Goal: Task Accomplishment & Management: Use online tool/utility

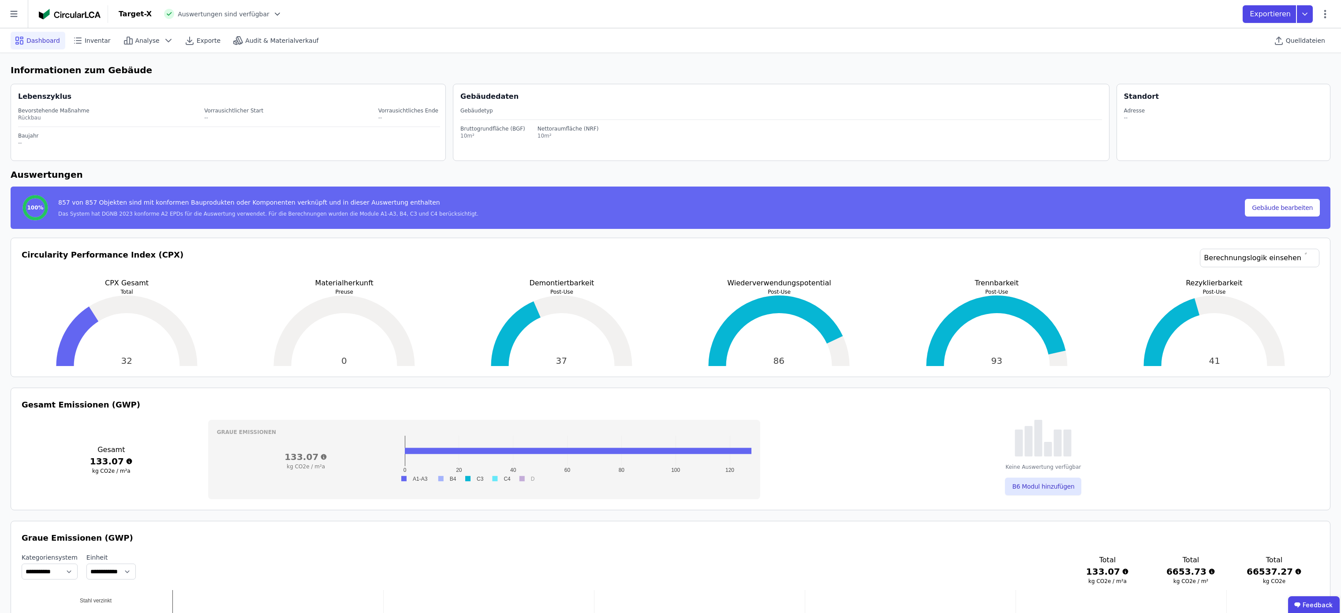
select select "*"
click at [15, 18] on icon at bounding box center [14, 14] width 28 height 28
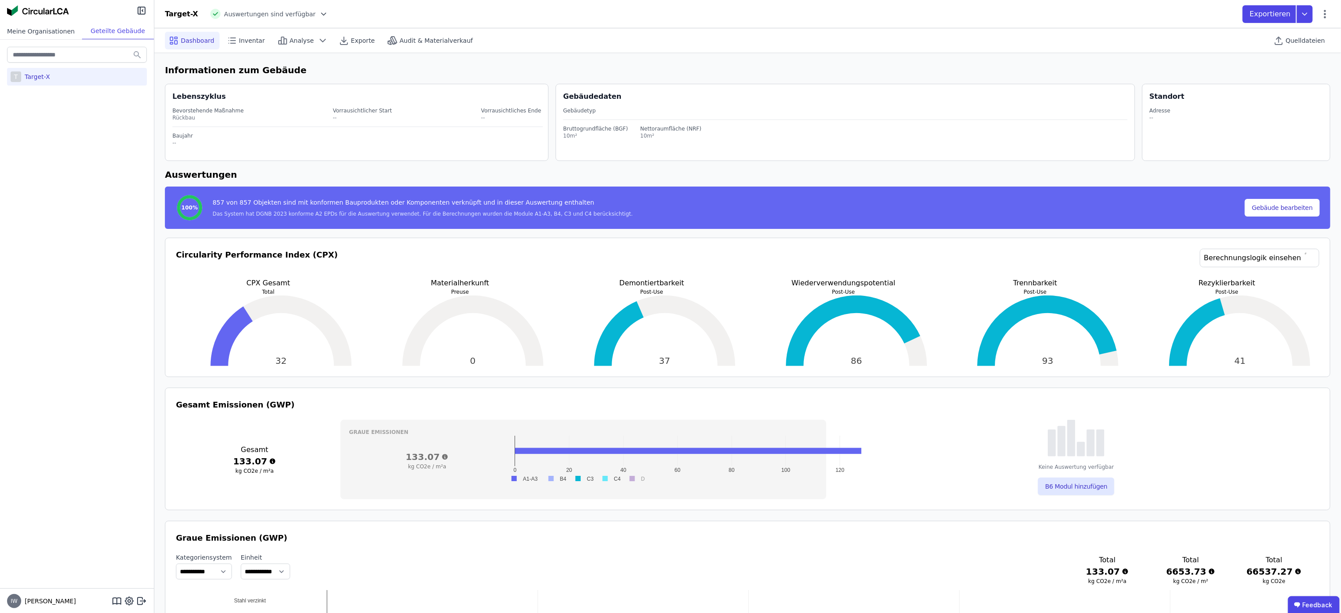
click at [46, 31] on div "Meine Organisationen" at bounding box center [41, 31] width 82 height 16
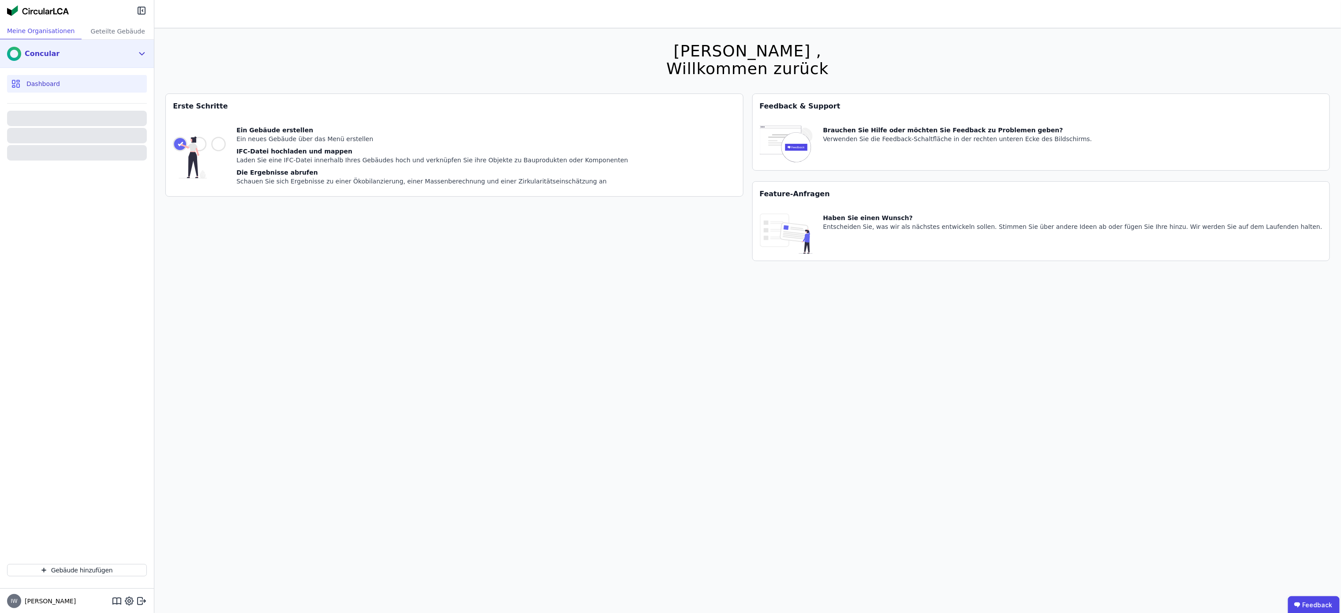
click at [90, 52] on div "Concular" at bounding box center [70, 54] width 127 height 18
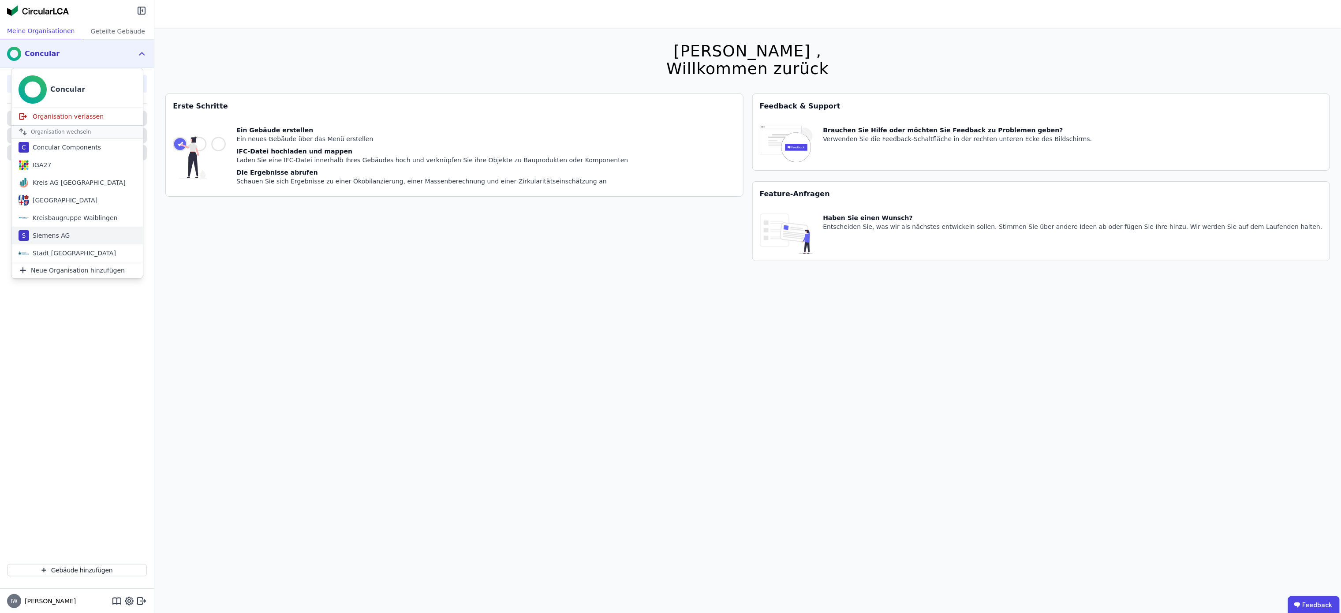
click at [71, 236] on div "S Siemens AG" at bounding box center [76, 236] width 131 height 18
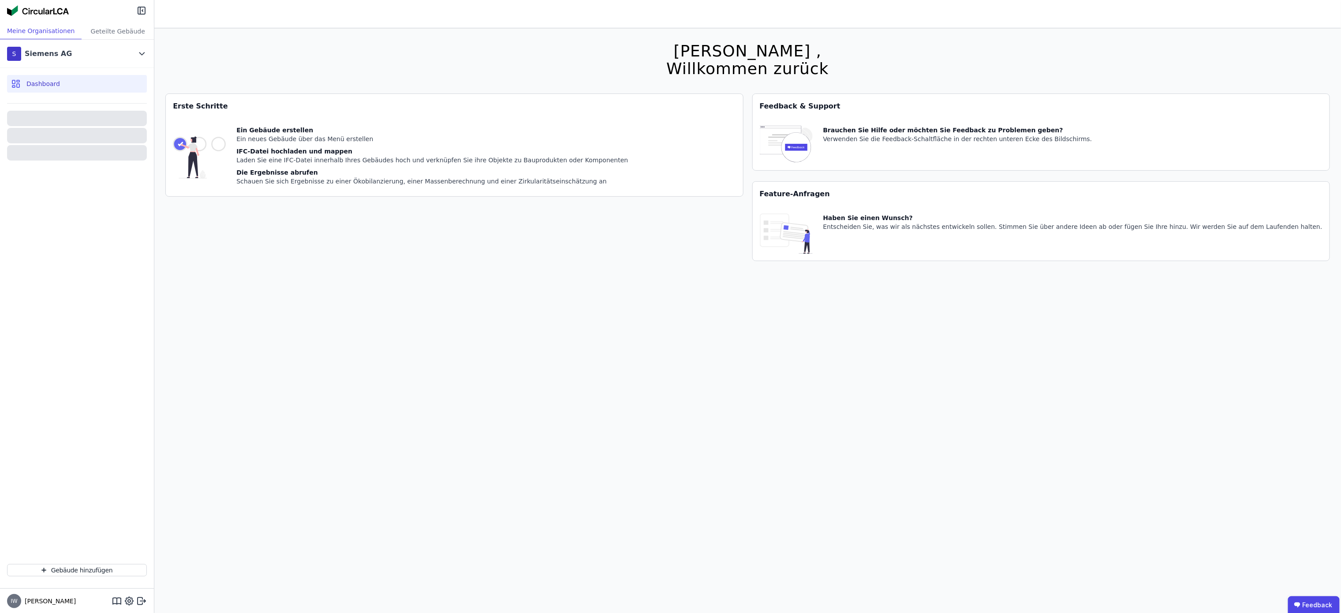
click at [46, 77] on div "Dashboard" at bounding box center [77, 84] width 140 height 18
click at [72, 52] on div "S Siemens AG" at bounding box center [70, 54] width 127 height 18
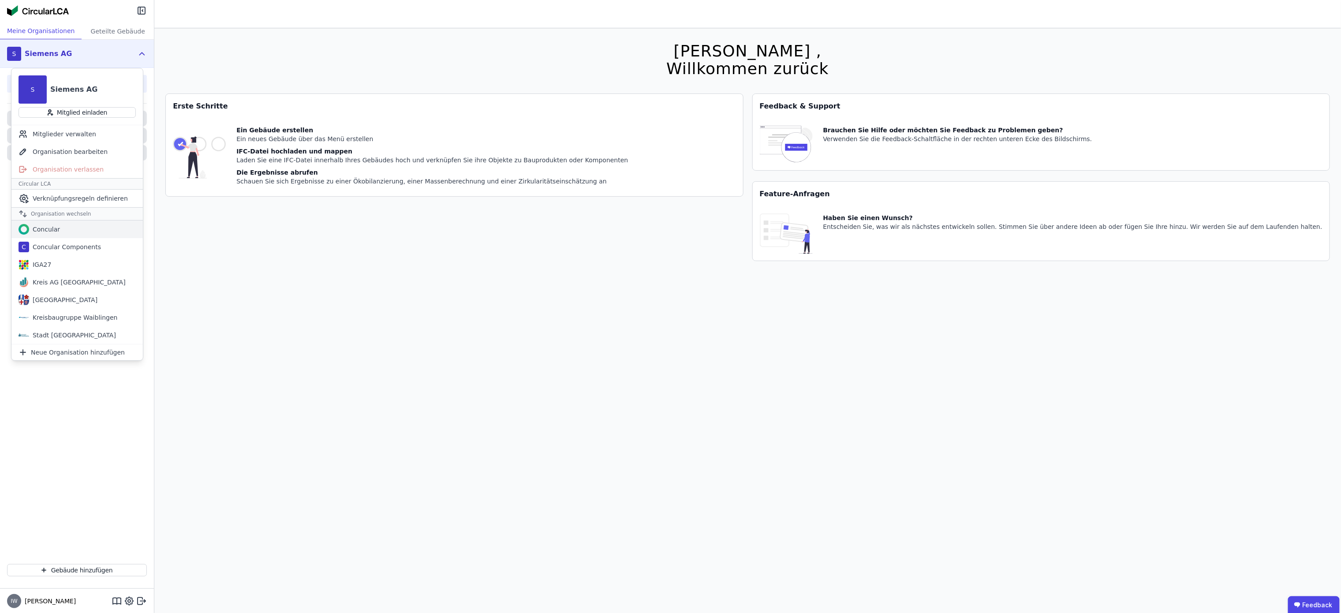
click at [64, 232] on div "Concular" at bounding box center [76, 229] width 131 height 18
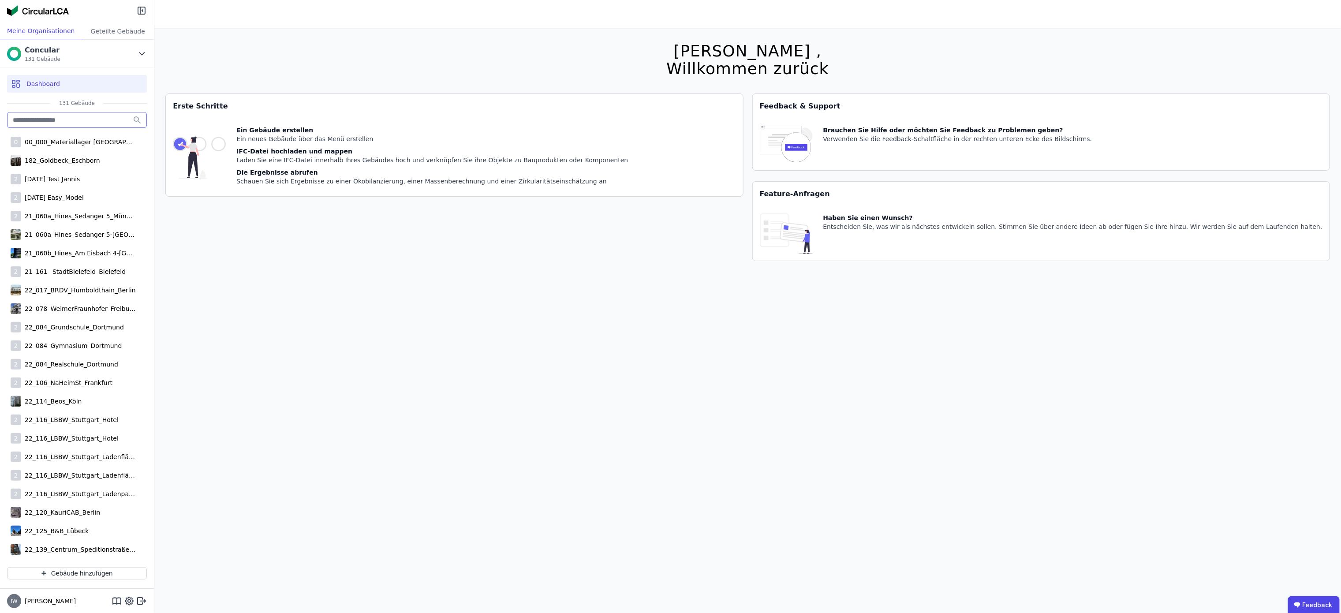
click at [68, 118] on input "text" at bounding box center [77, 120] width 140 height 16
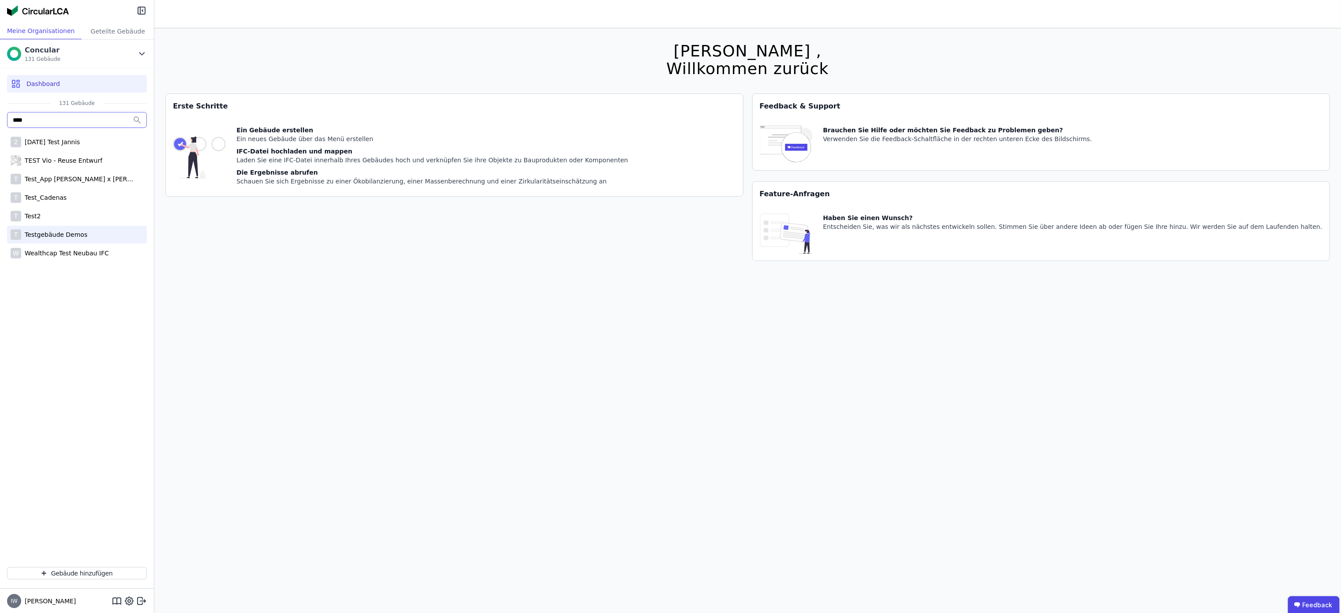
type input "****"
click at [71, 233] on div "Testgebäude Demos" at bounding box center [54, 234] width 66 height 9
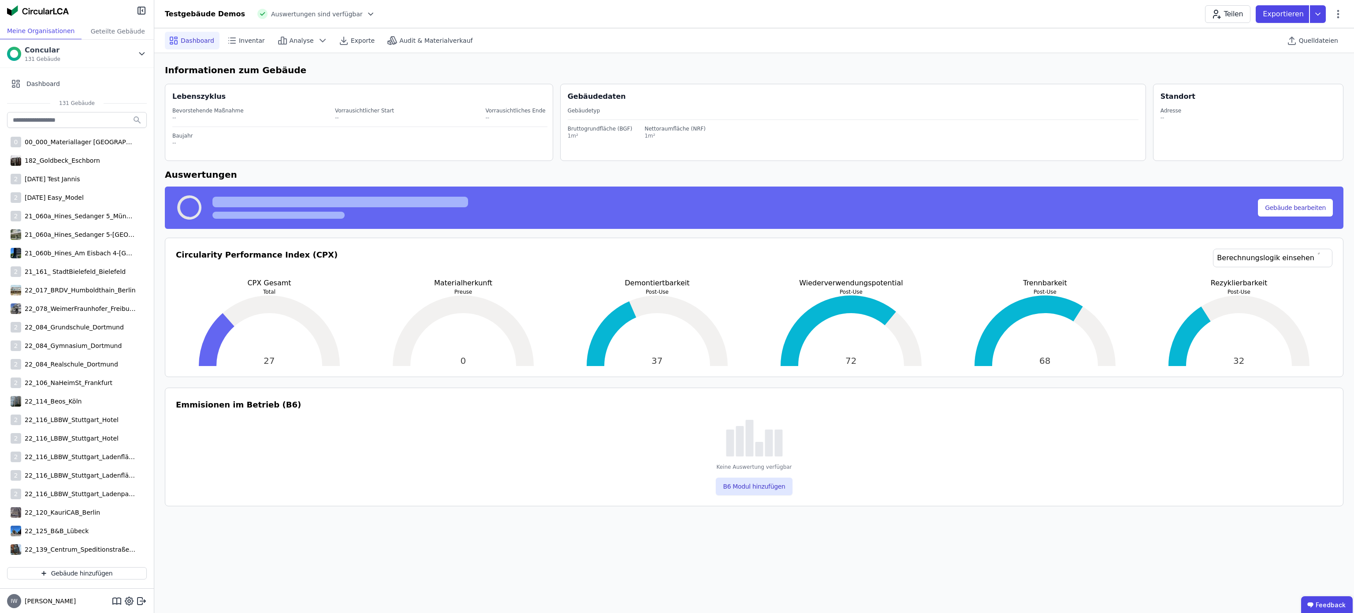
select select "*"
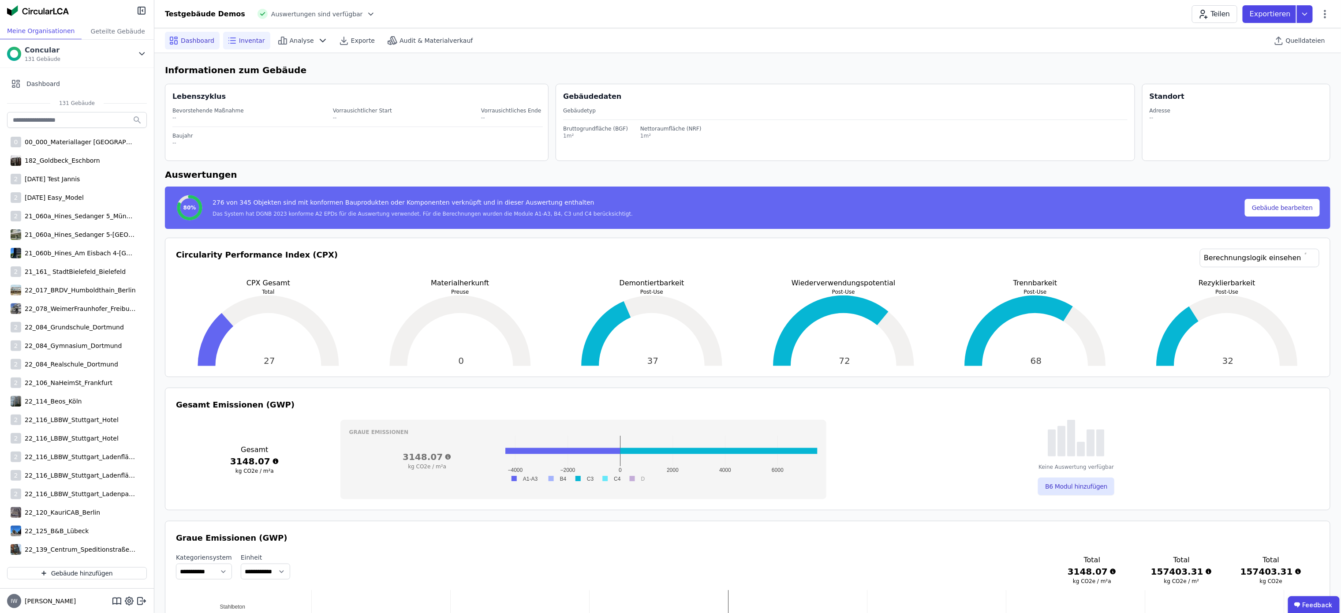
click at [239, 41] on span "Inventar" at bounding box center [252, 40] width 26 height 9
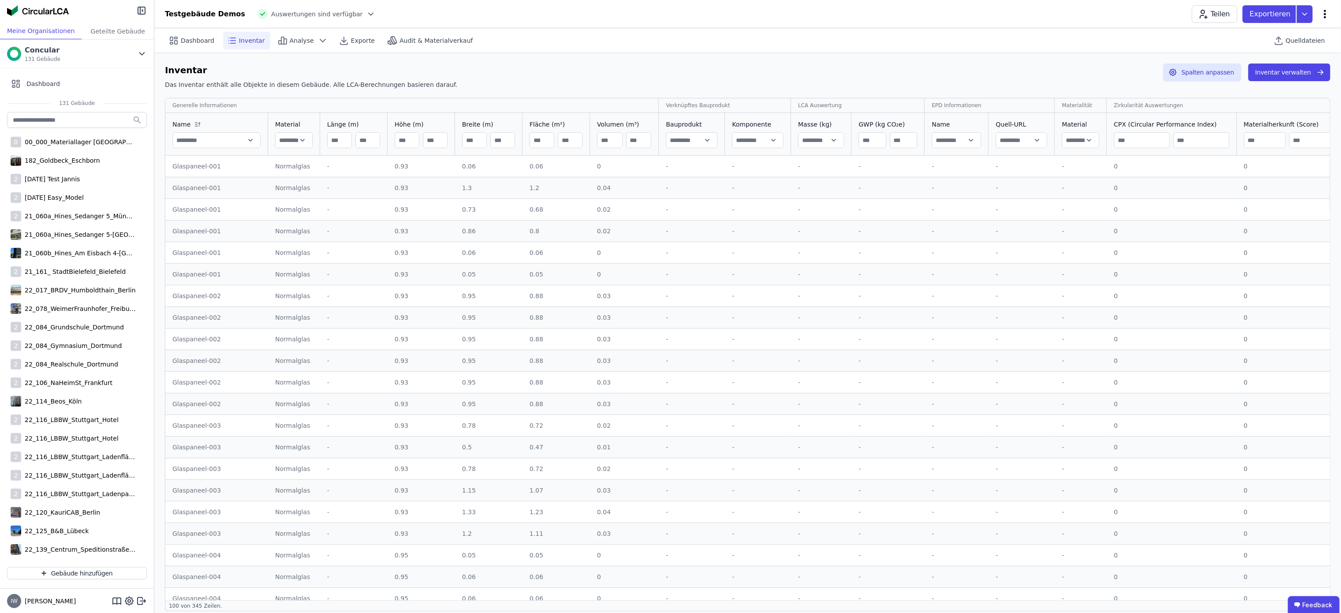
click at [1322, 13] on icon at bounding box center [1324, 14] width 11 height 11
click at [409, 35] on div "Audit & Materialverkauf" at bounding box center [431, 41] width 94 height 18
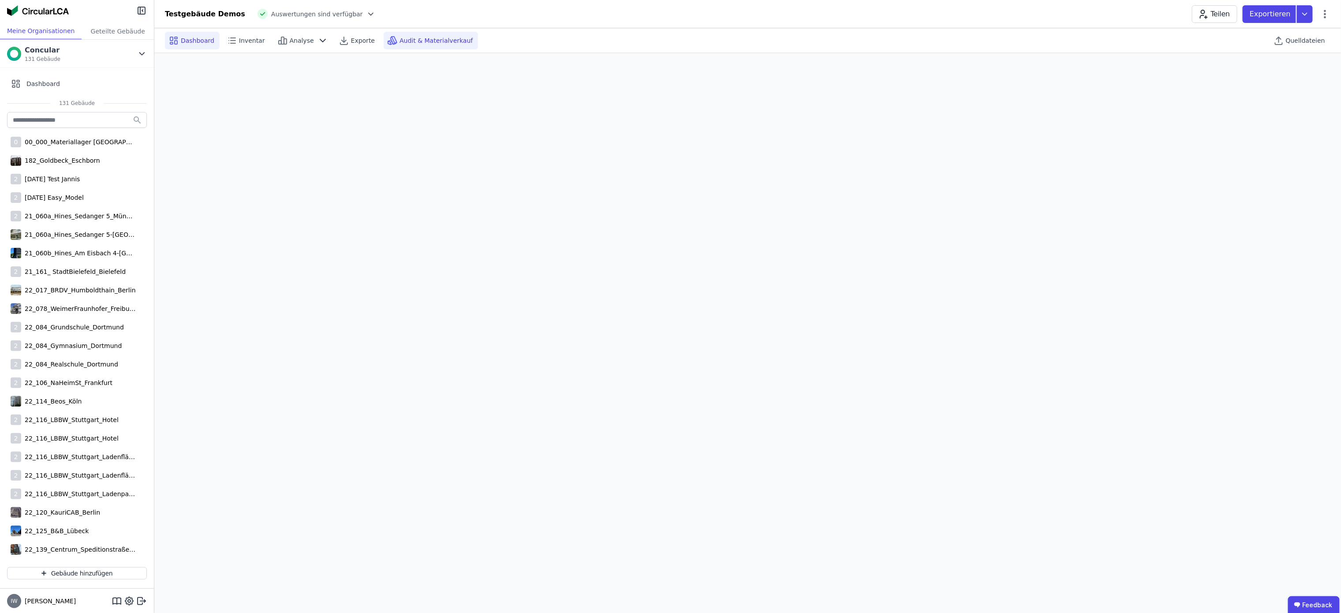
click at [186, 40] on span "Dashboard" at bounding box center [198, 40] width 34 height 9
select select "*"
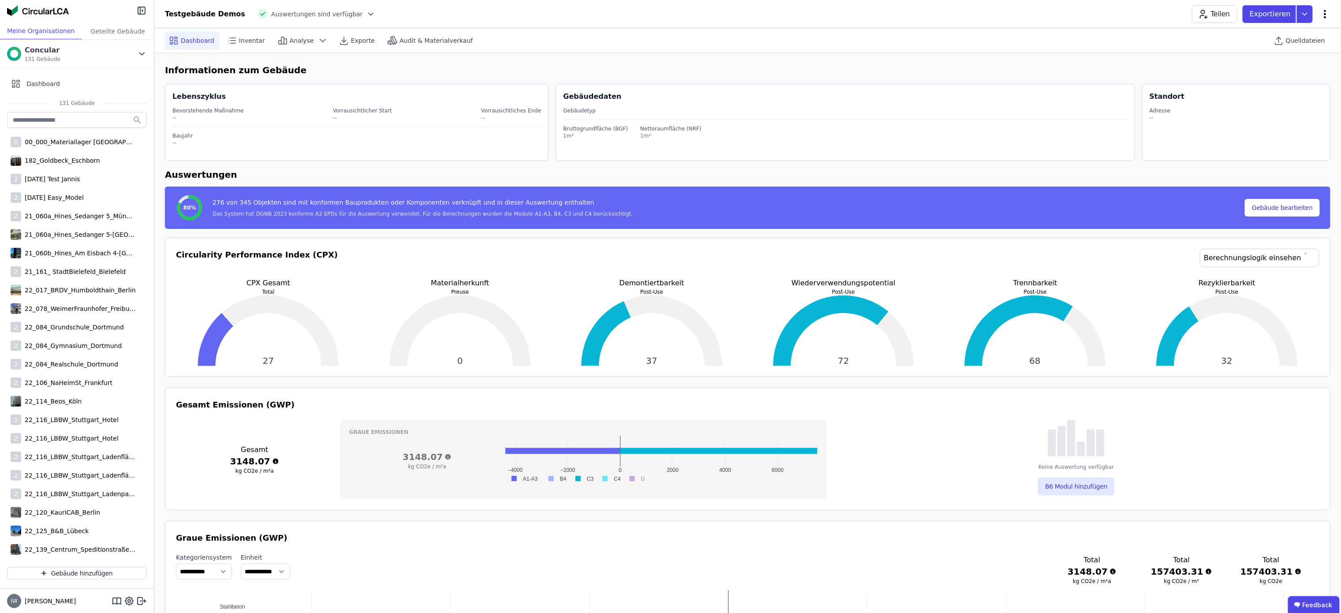
click at [1322, 12] on icon at bounding box center [1324, 14] width 11 height 11
click at [1157, 70] on h6 "Informationen zum Gebäude" at bounding box center [747, 69] width 1165 height 13
click at [1310, 29] on div "Quelldateien" at bounding box center [1300, 40] width 60 height 24
click at [1312, 36] on span "Quelldateien" at bounding box center [1304, 40] width 39 height 9
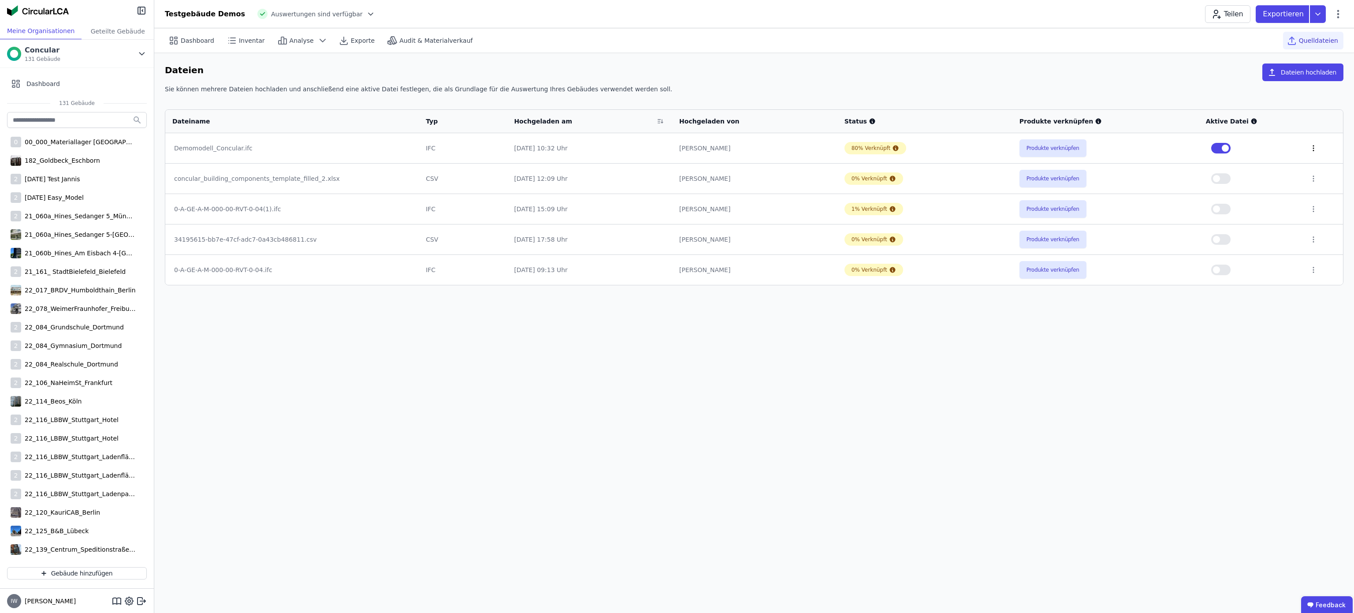
click at [1310, 145] on icon at bounding box center [1314, 148] width 8 height 8
click at [1055, 148] on button "Produkte verknüpfen" at bounding box center [1053, 148] width 67 height 18
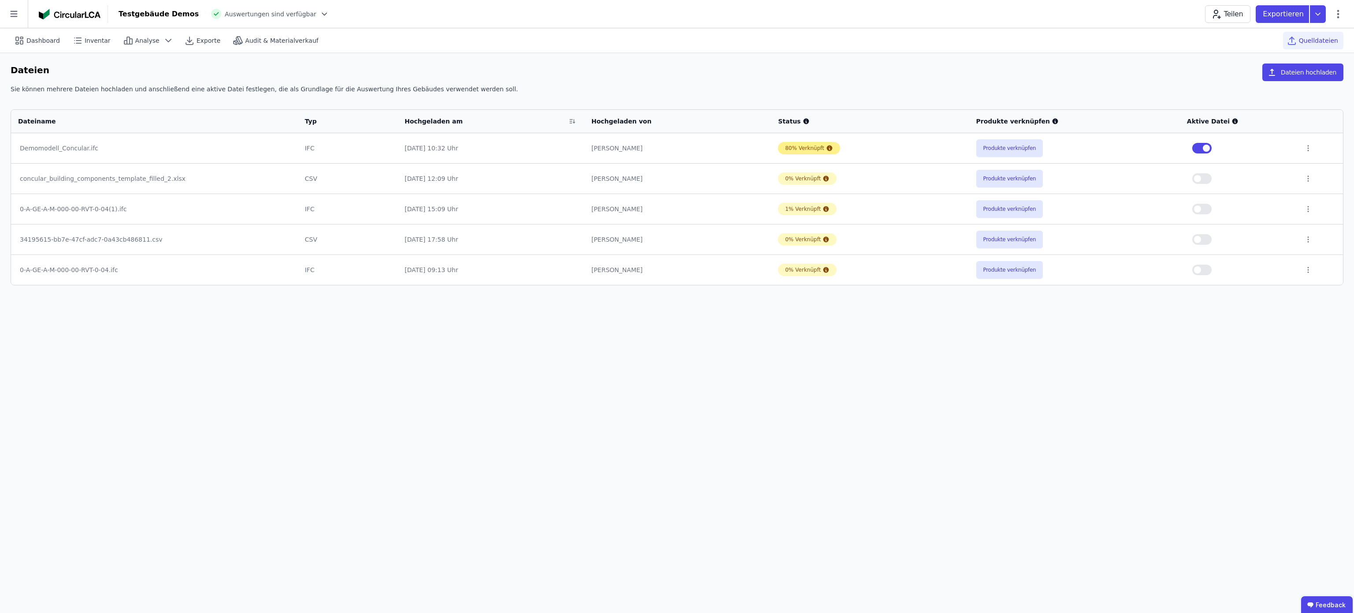
click at [799, 153] on div "80% Verknüpft" at bounding box center [809, 148] width 62 height 12
click at [1343, 10] on icon at bounding box center [1338, 14] width 11 height 11
click at [105, 156] on td "Demomodell_Concular.ifc" at bounding box center [154, 148] width 287 height 30
click at [1009, 144] on button "Produkte verknüpfen" at bounding box center [1009, 148] width 67 height 18
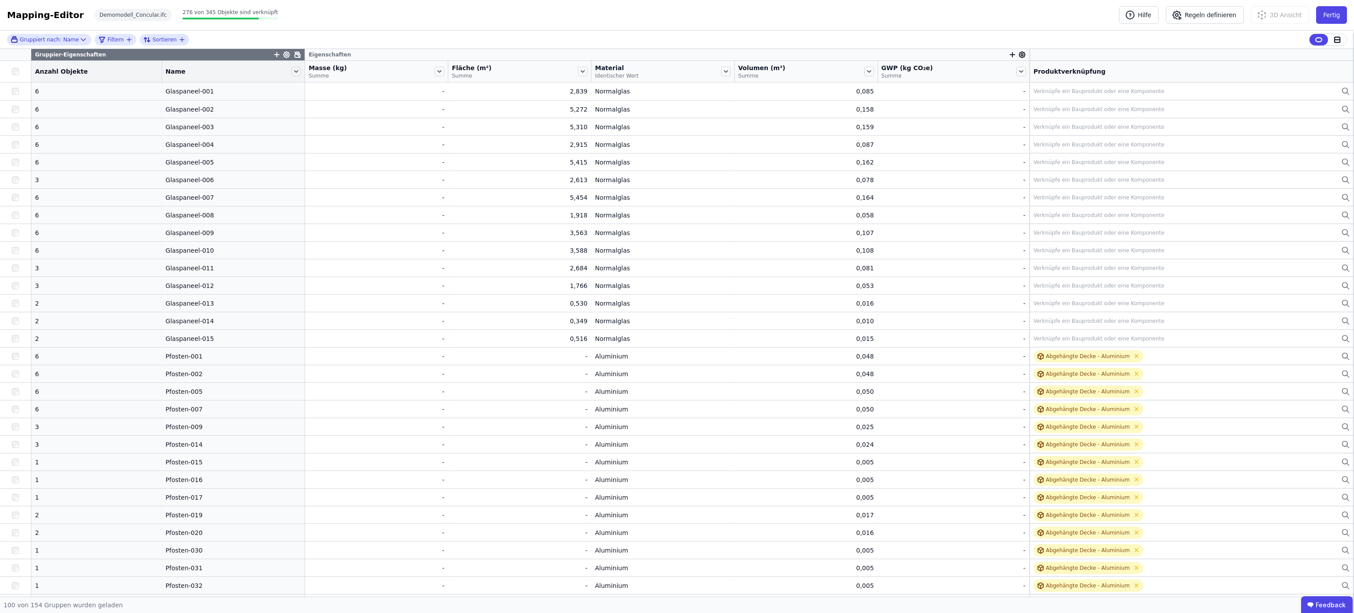
click at [34, 22] on div "Mapping-Editor Hilfe Regeln definieren 3D Ansicht [PERSON_NAME] Demomodell_Conc…" at bounding box center [677, 15] width 1354 height 30
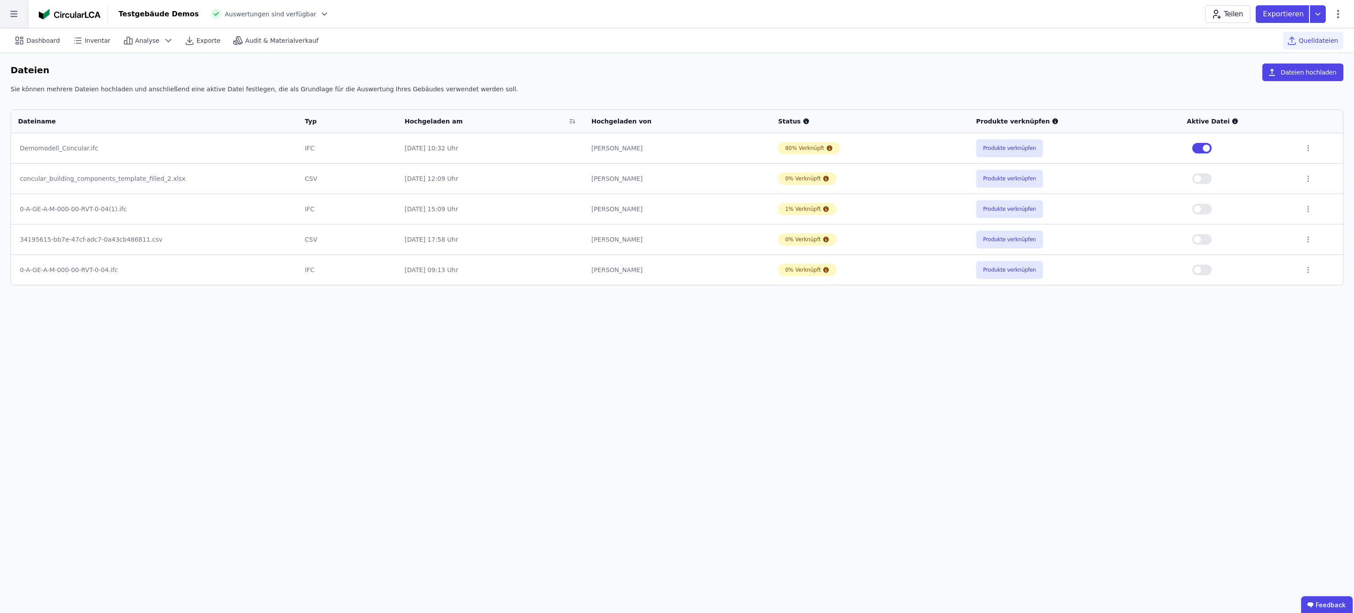
click at [7, 13] on icon at bounding box center [14, 14] width 28 height 28
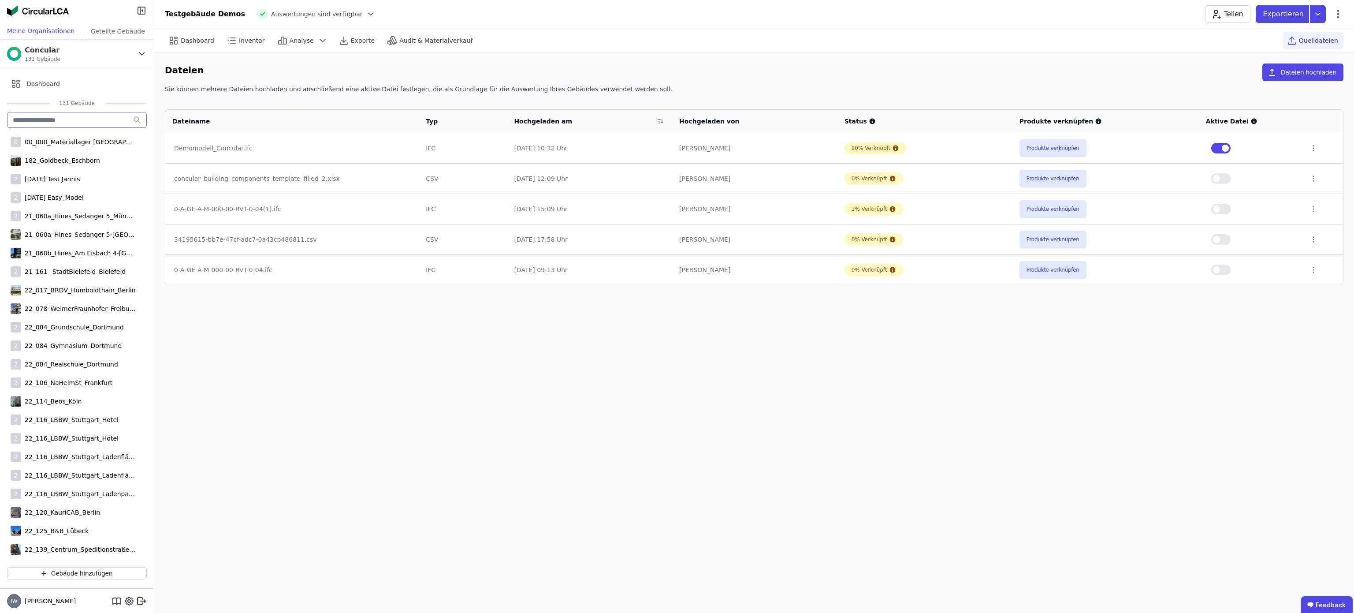
click at [77, 127] on input "text" at bounding box center [77, 120] width 140 height 16
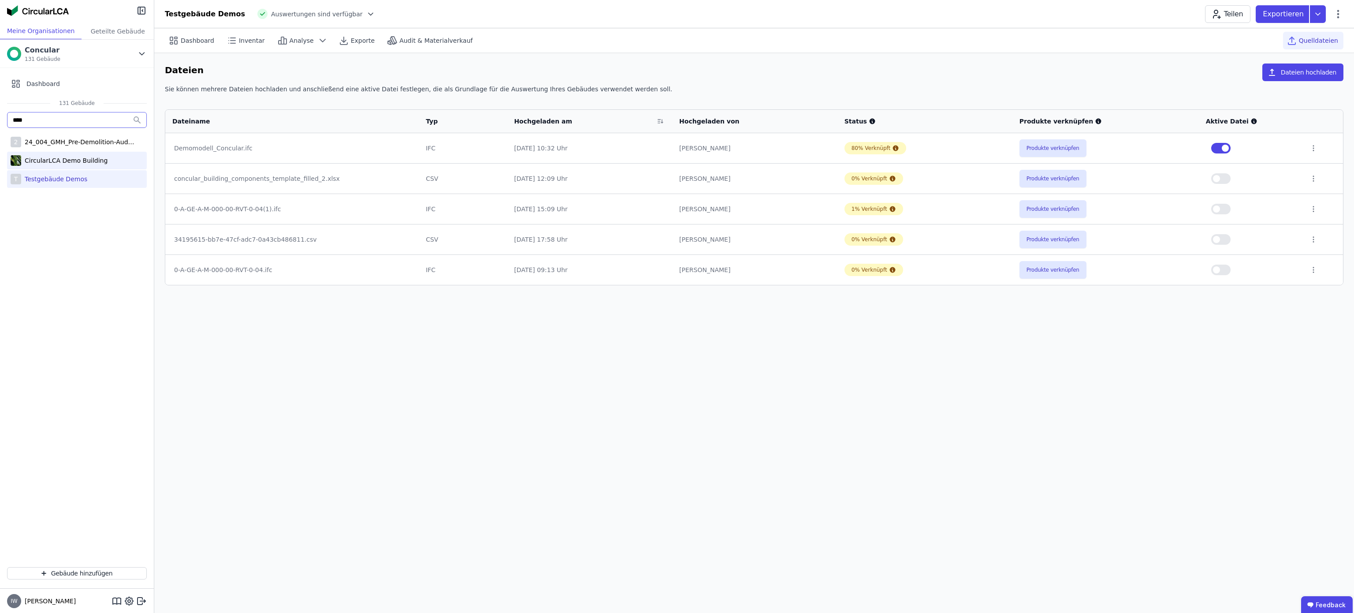
type input "****"
click at [65, 160] on div "CircularLCA Demo Building" at bounding box center [64, 160] width 86 height 9
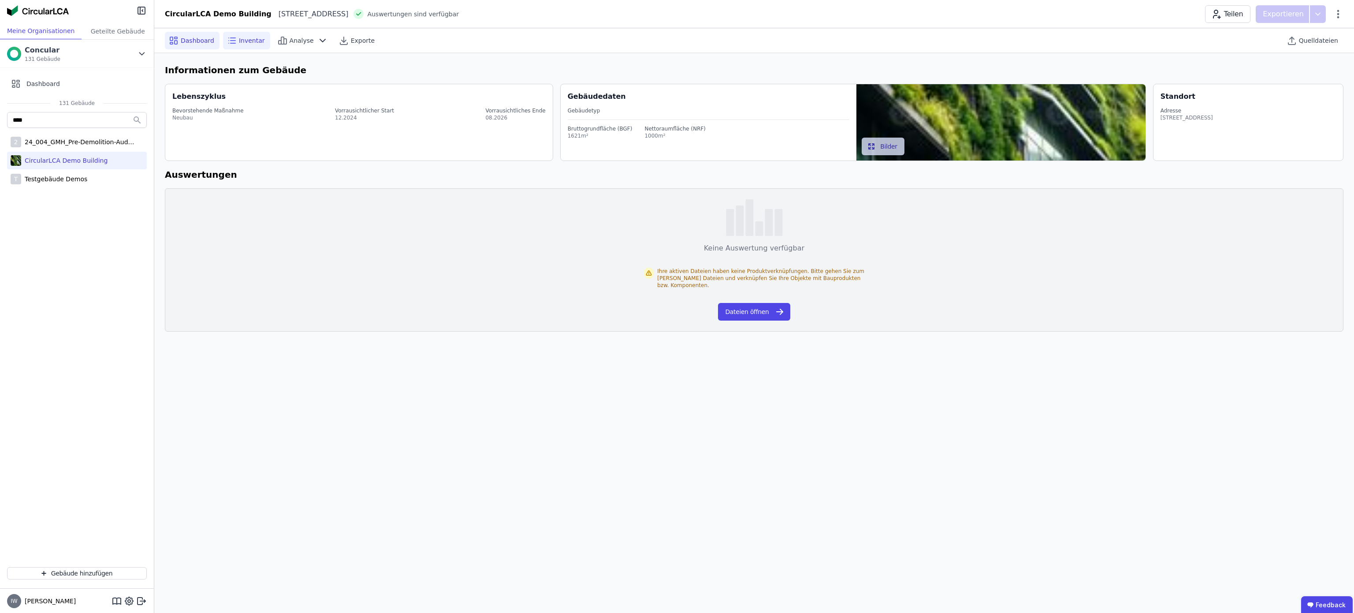
click at [240, 40] on span "Inventar" at bounding box center [252, 40] width 26 height 9
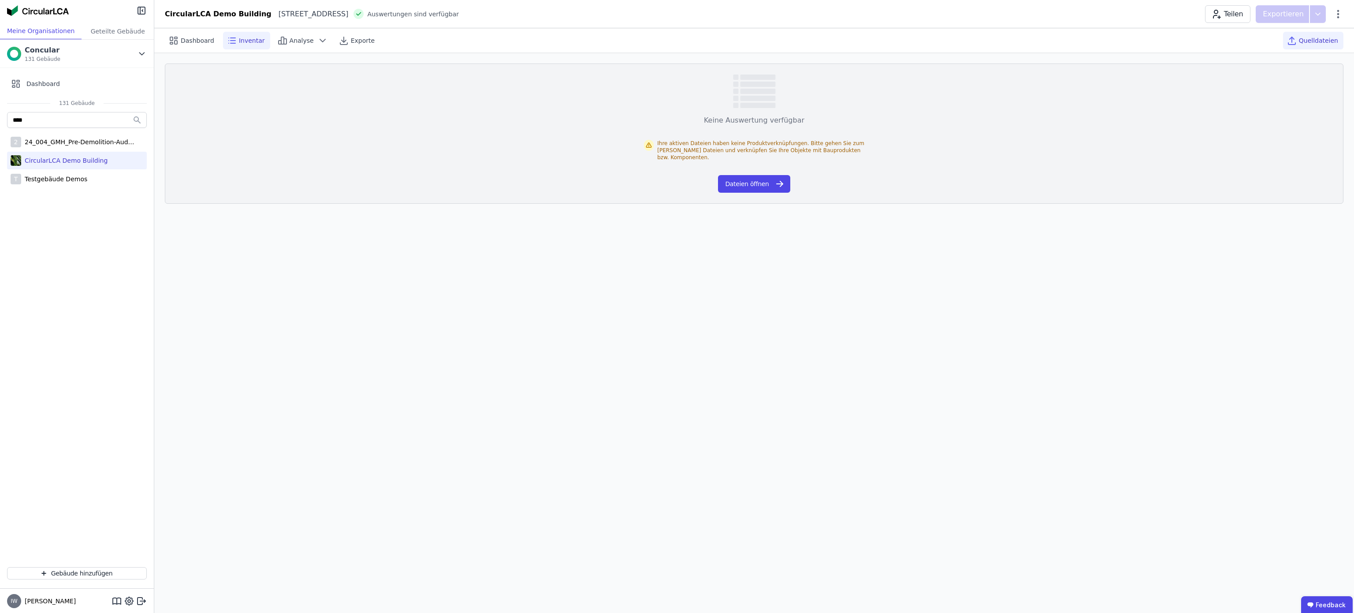
click at [1313, 37] on span "Quelldateien" at bounding box center [1318, 40] width 39 height 9
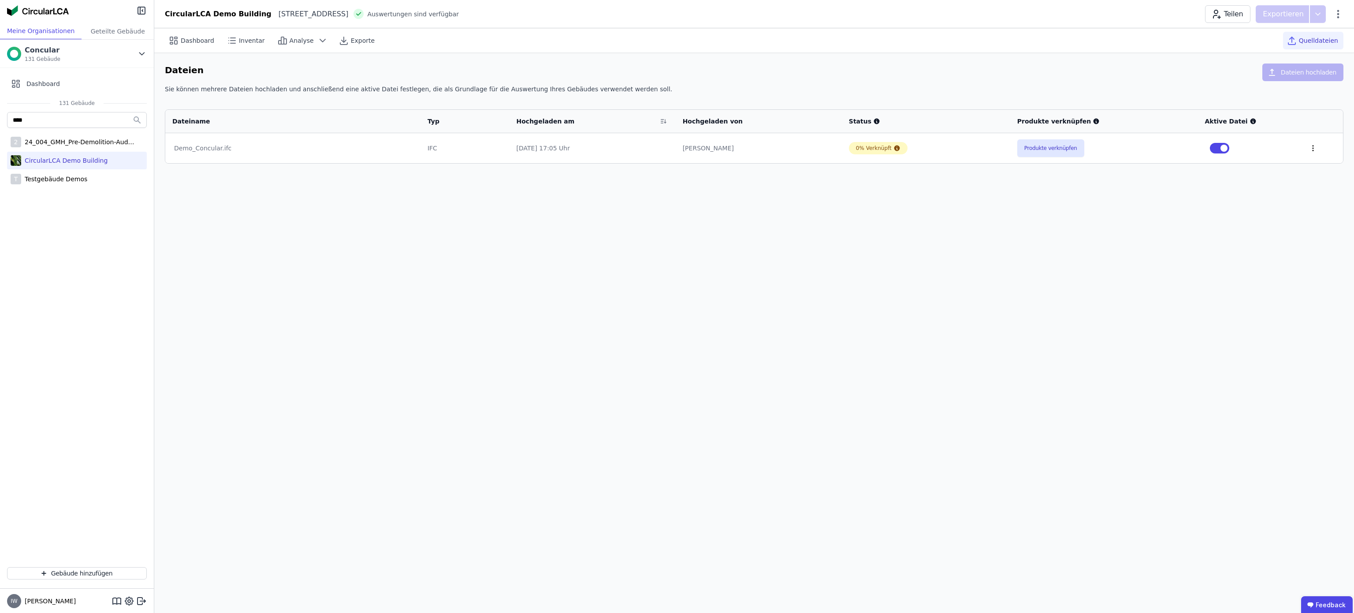
click at [1309, 151] on icon at bounding box center [1313, 148] width 8 height 8
click at [1279, 119] on div "Im 3D-Viewer öffnen" at bounding box center [1267, 114] width 88 height 21
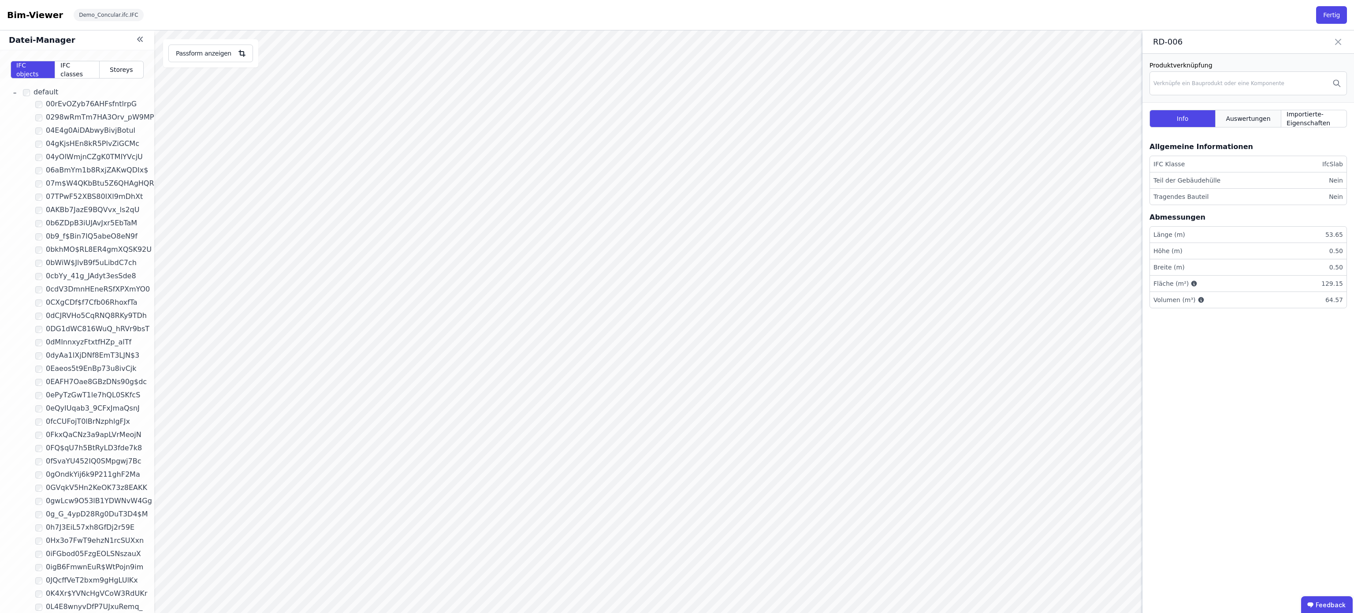
click at [1252, 117] on span "Auswertungen" at bounding box center [1248, 118] width 45 height 9
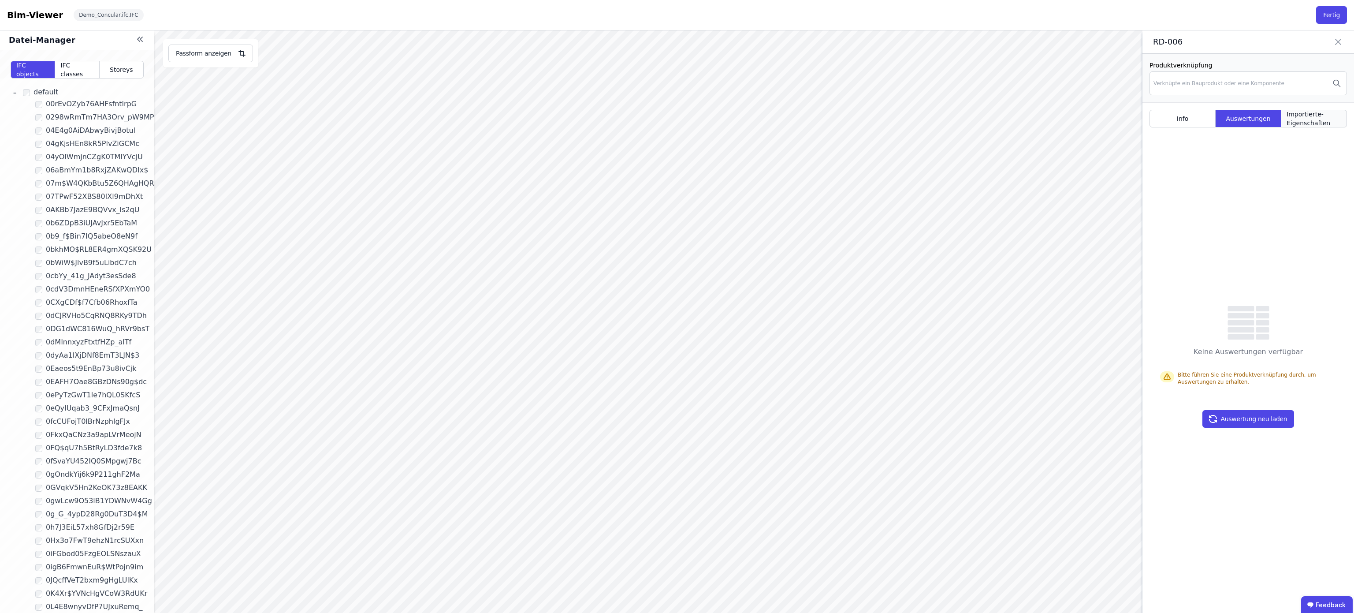
click at [1312, 116] on span "Importierte-Eigenschaften" at bounding box center [1314, 119] width 55 height 18
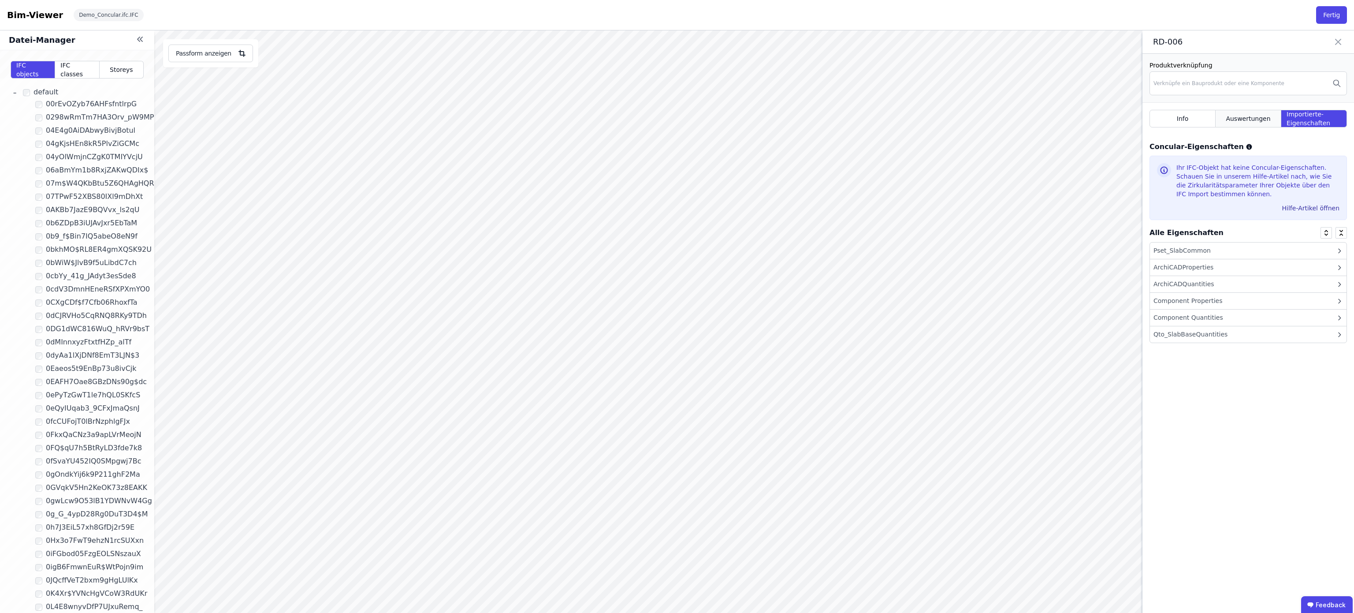
click at [1249, 123] on span "Auswertungen" at bounding box center [1248, 118] width 45 height 9
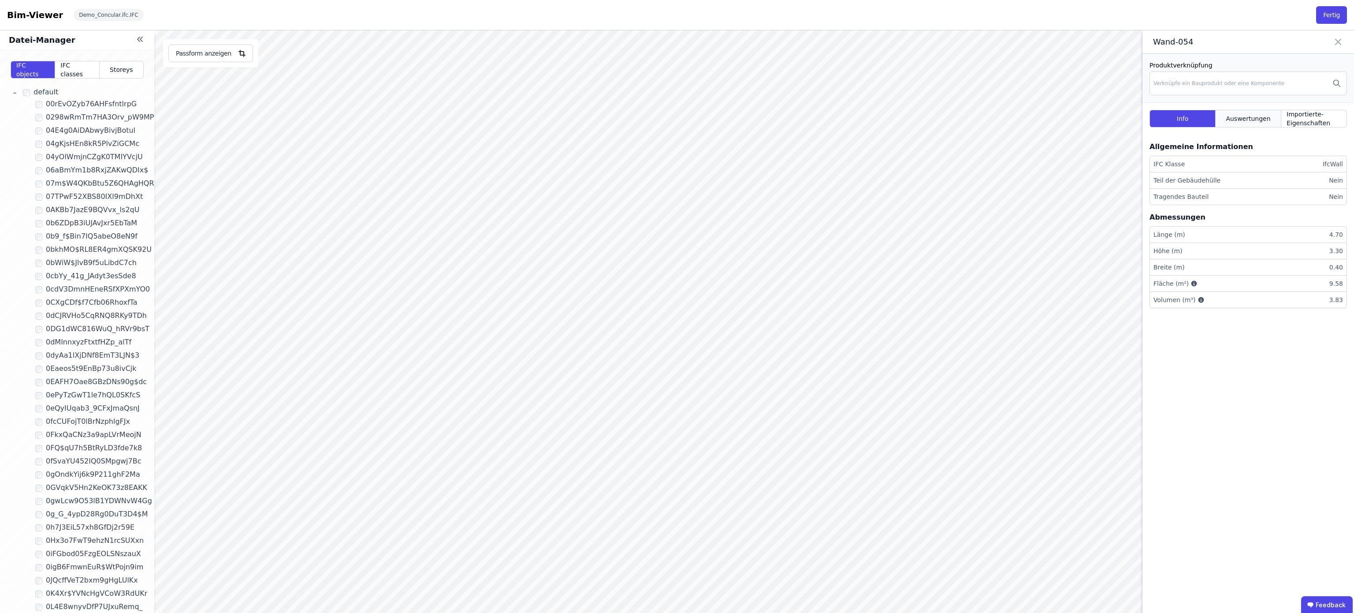
click at [1242, 119] on span "Auswertungen" at bounding box center [1248, 118] width 45 height 9
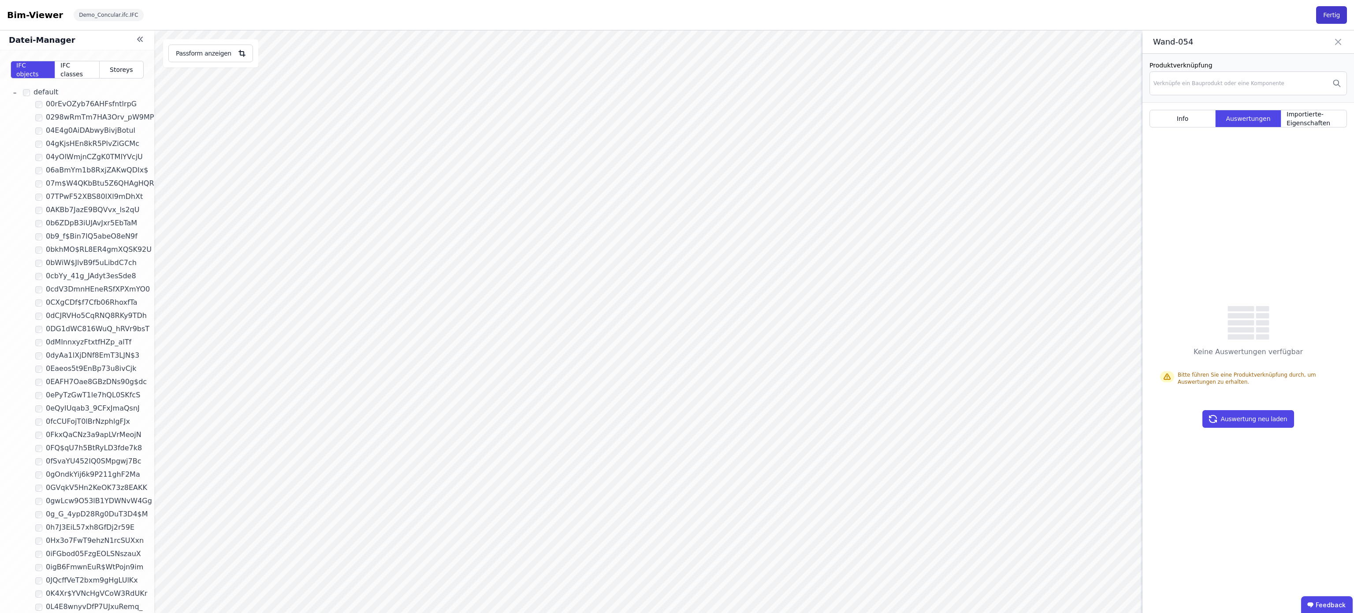
click at [1325, 7] on button "Fertig" at bounding box center [1331, 15] width 31 height 18
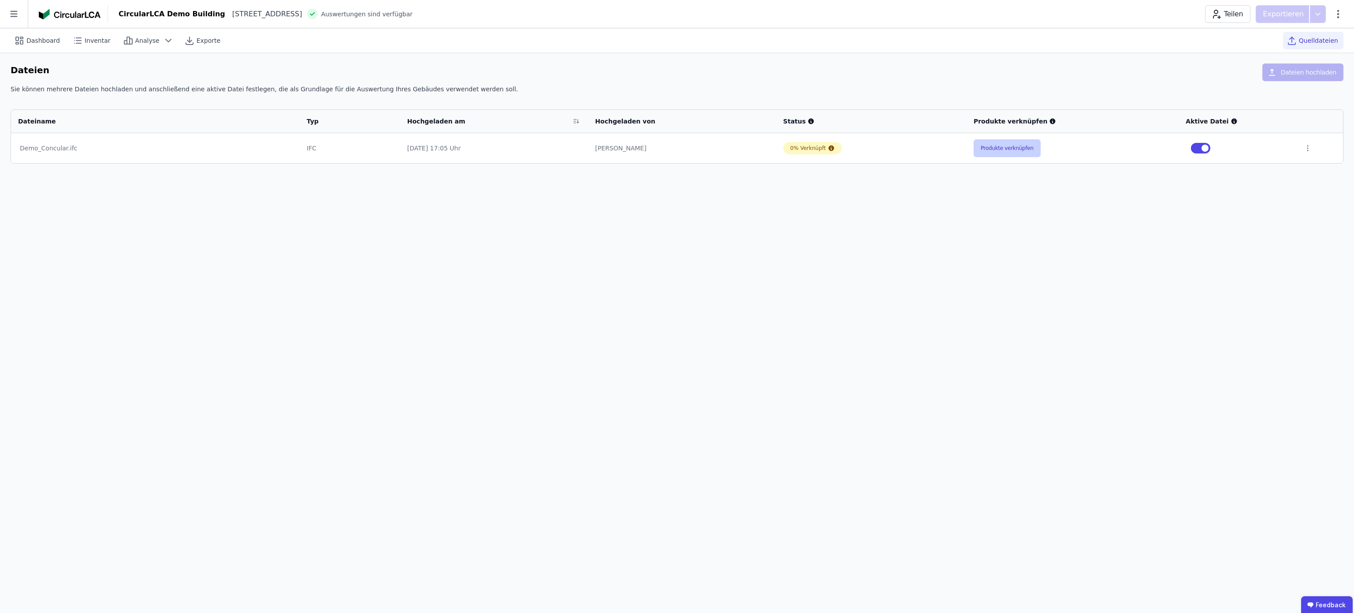
click at [1007, 152] on button "Produkte verknüpfen" at bounding box center [1007, 148] width 67 height 18
click at [1021, 154] on button "Produkte verknüpfen" at bounding box center [1007, 148] width 67 height 18
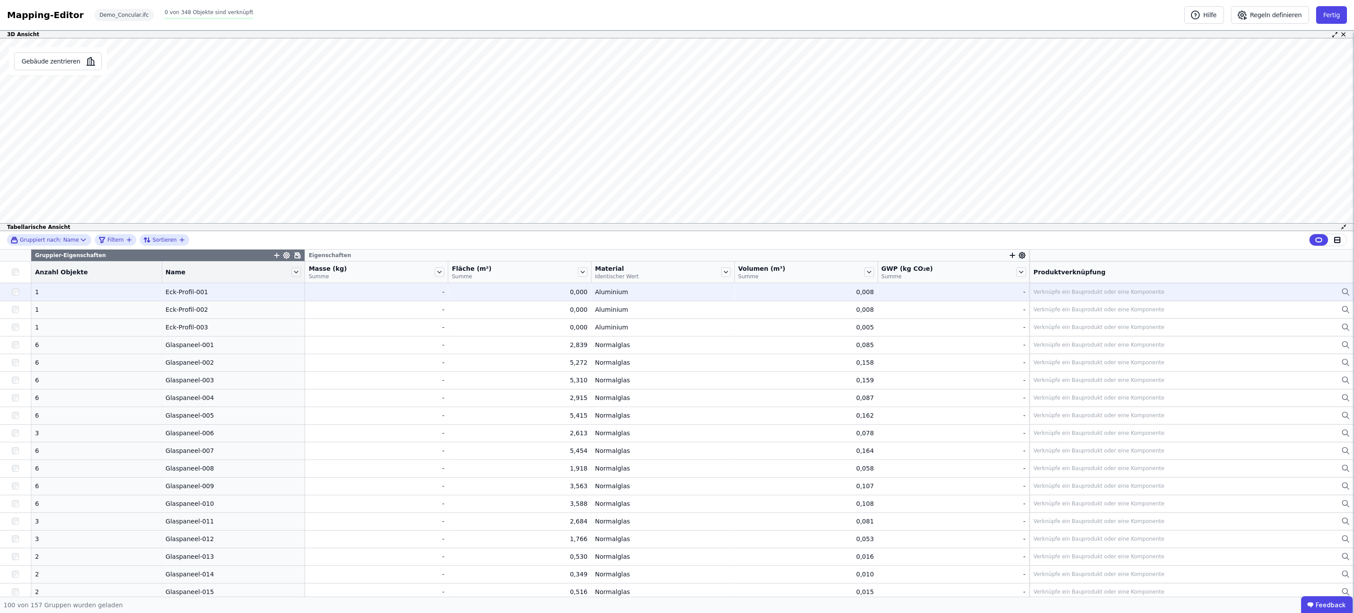
click at [1063, 294] on div "Verknüpfe ein Bauprodukt oder eine Komponente" at bounding box center [1099, 291] width 131 height 7
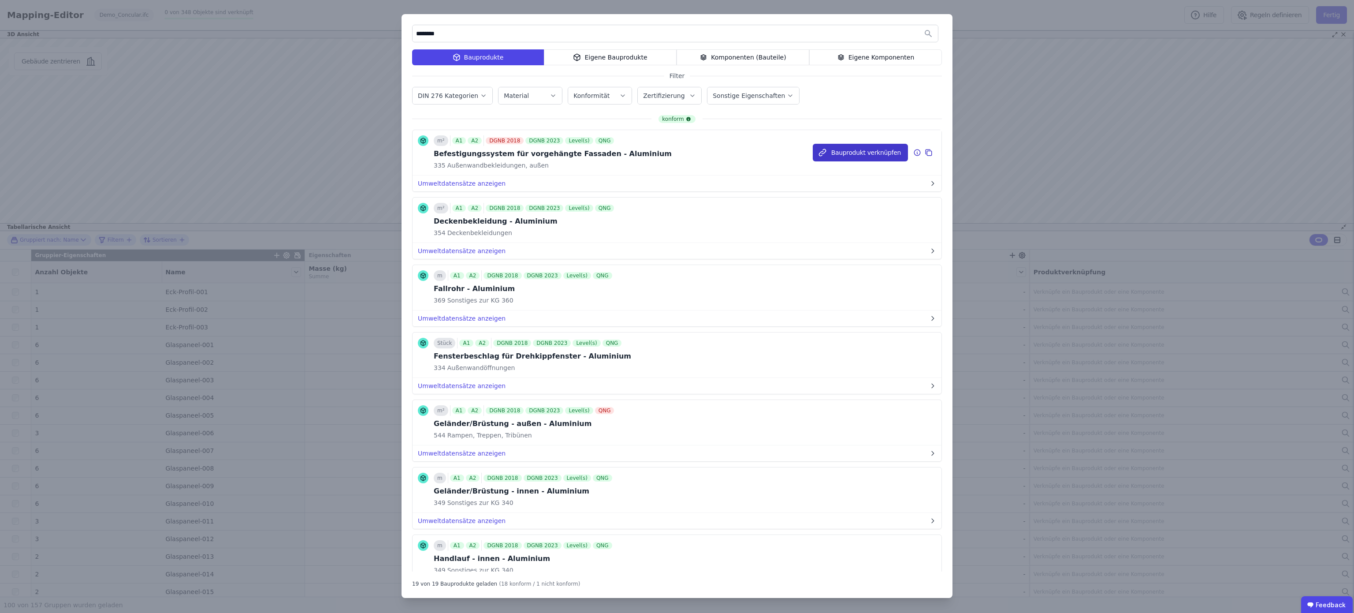
type input "********"
click at [862, 150] on button "Bauprodukt verknüpfen" at bounding box center [860, 153] width 95 height 18
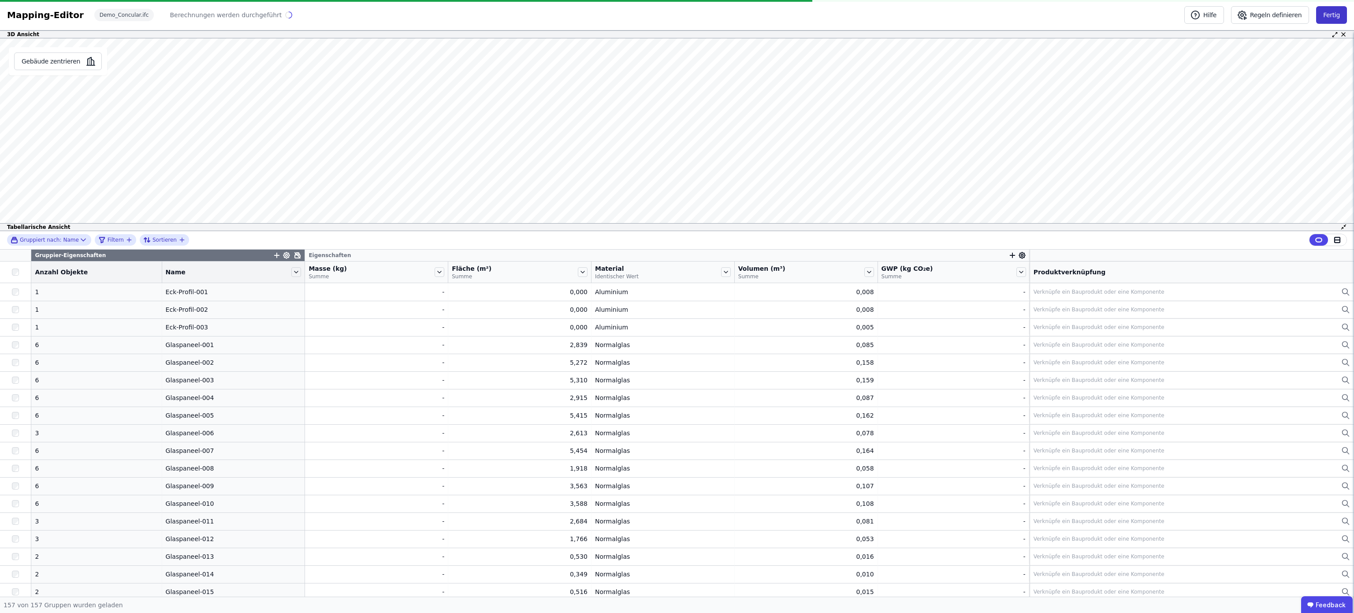
click at [1346, 10] on button "Fertig" at bounding box center [1331, 15] width 31 height 18
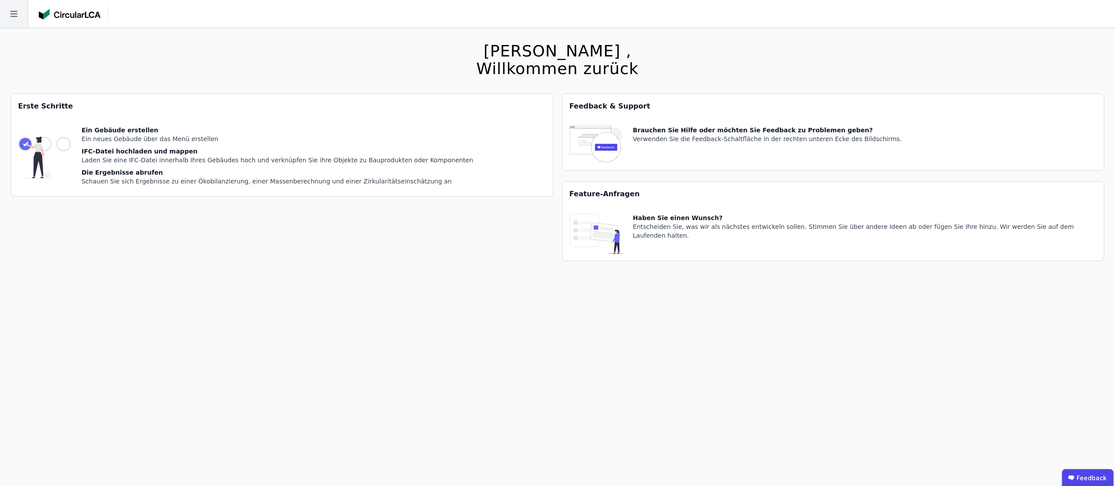
click at [18, 22] on icon at bounding box center [14, 14] width 28 height 28
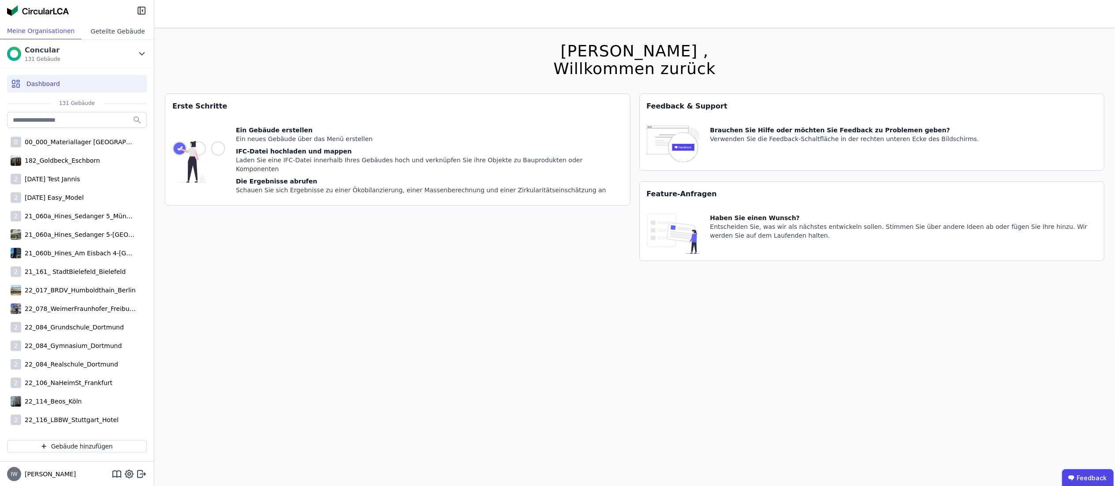
click at [107, 27] on div "Geteilte Gebäude" at bounding box center [118, 31] width 72 height 16
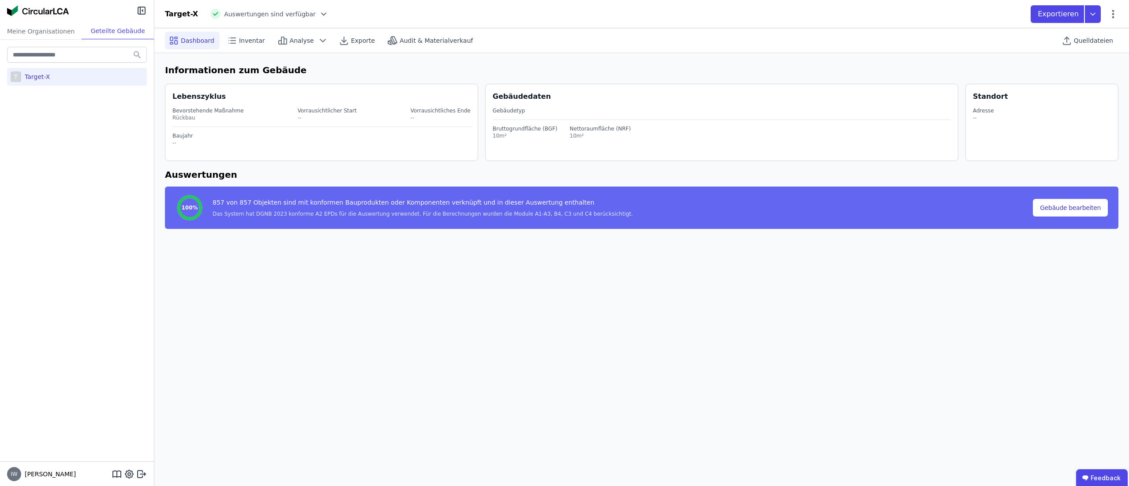
select select "*"
